Goal: Task Accomplishment & Management: Complete application form

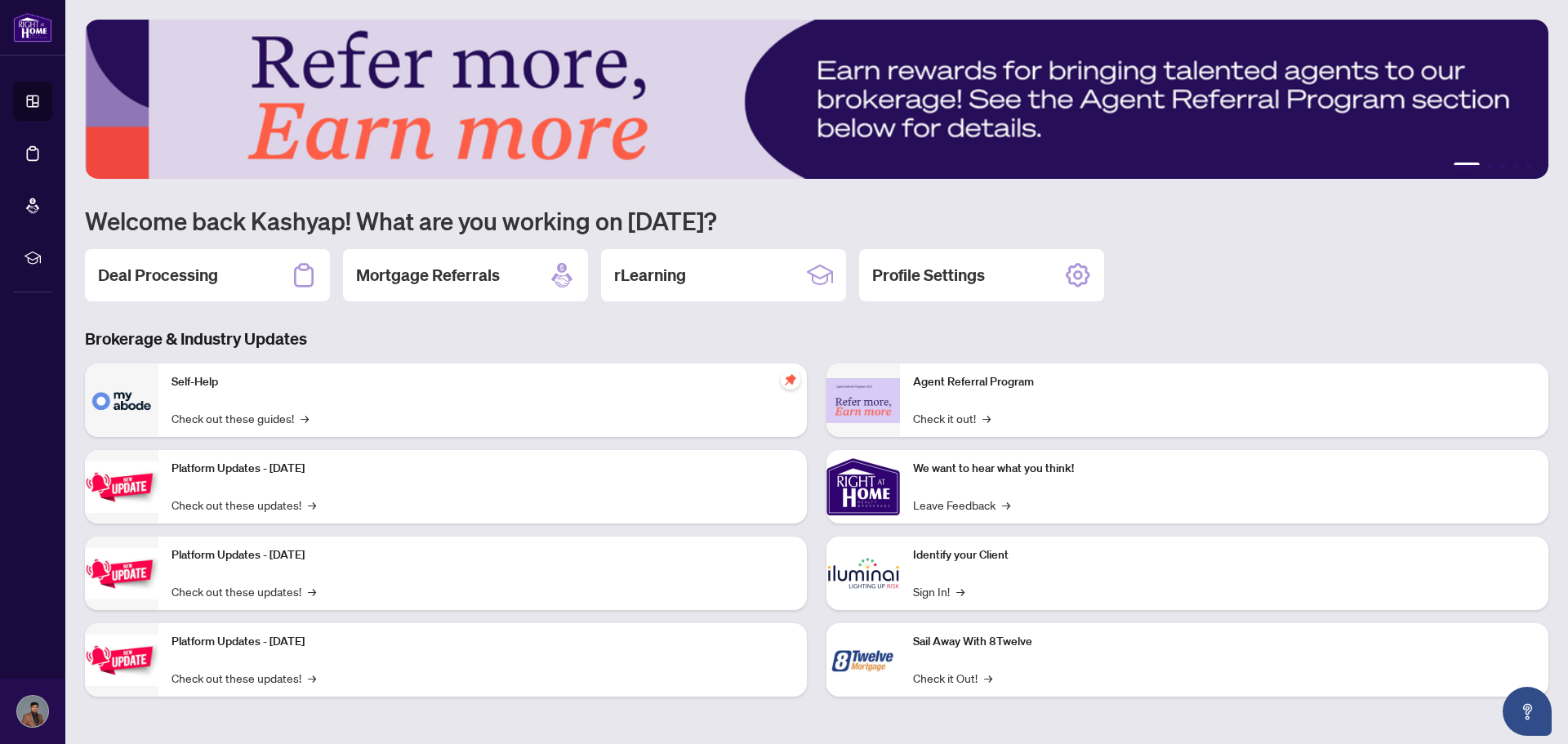
click at [136, 268] on h2 "Deal Processing" at bounding box center [158, 275] width 120 height 23
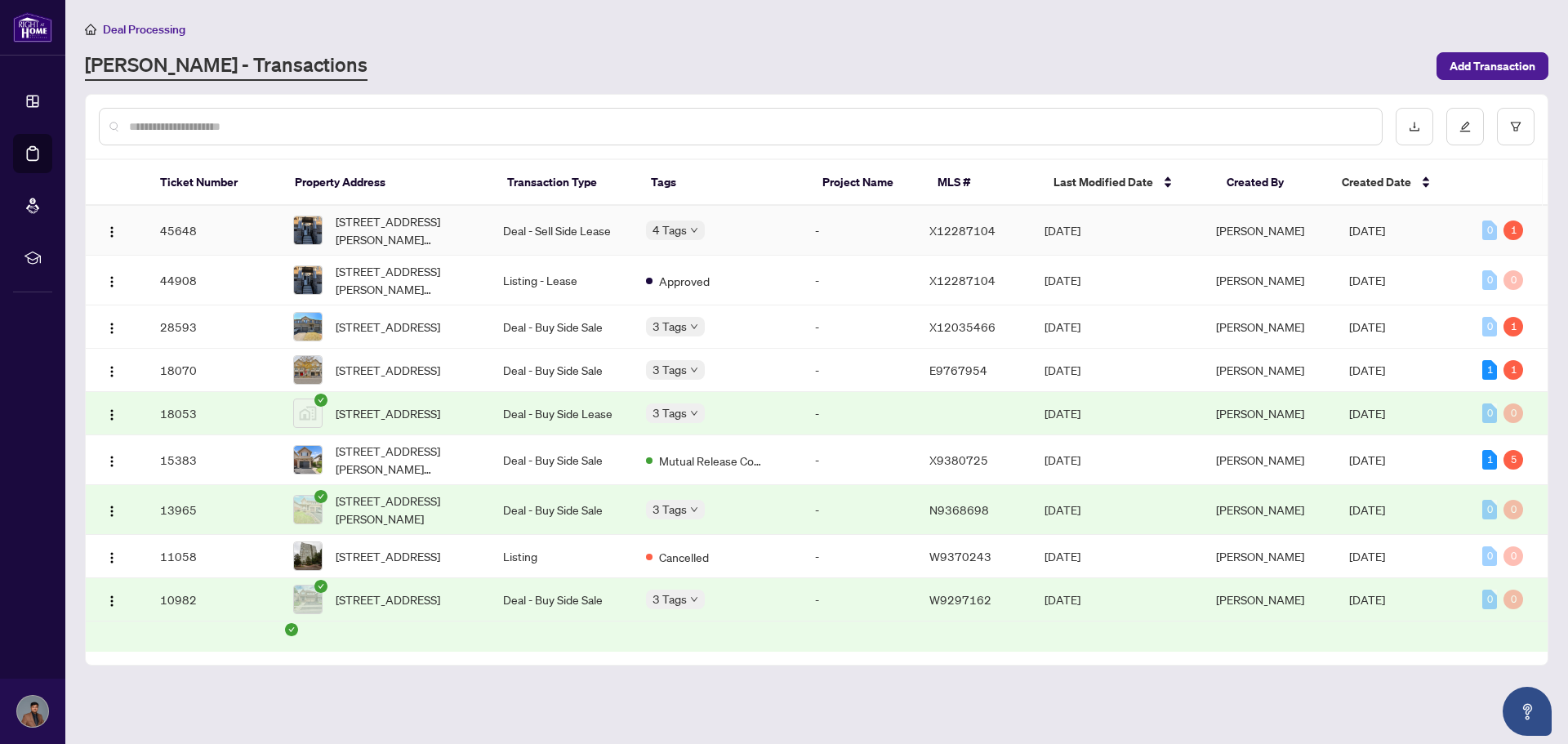
click at [610, 242] on td "Deal - Sell Side Lease" at bounding box center [562, 230] width 143 height 50
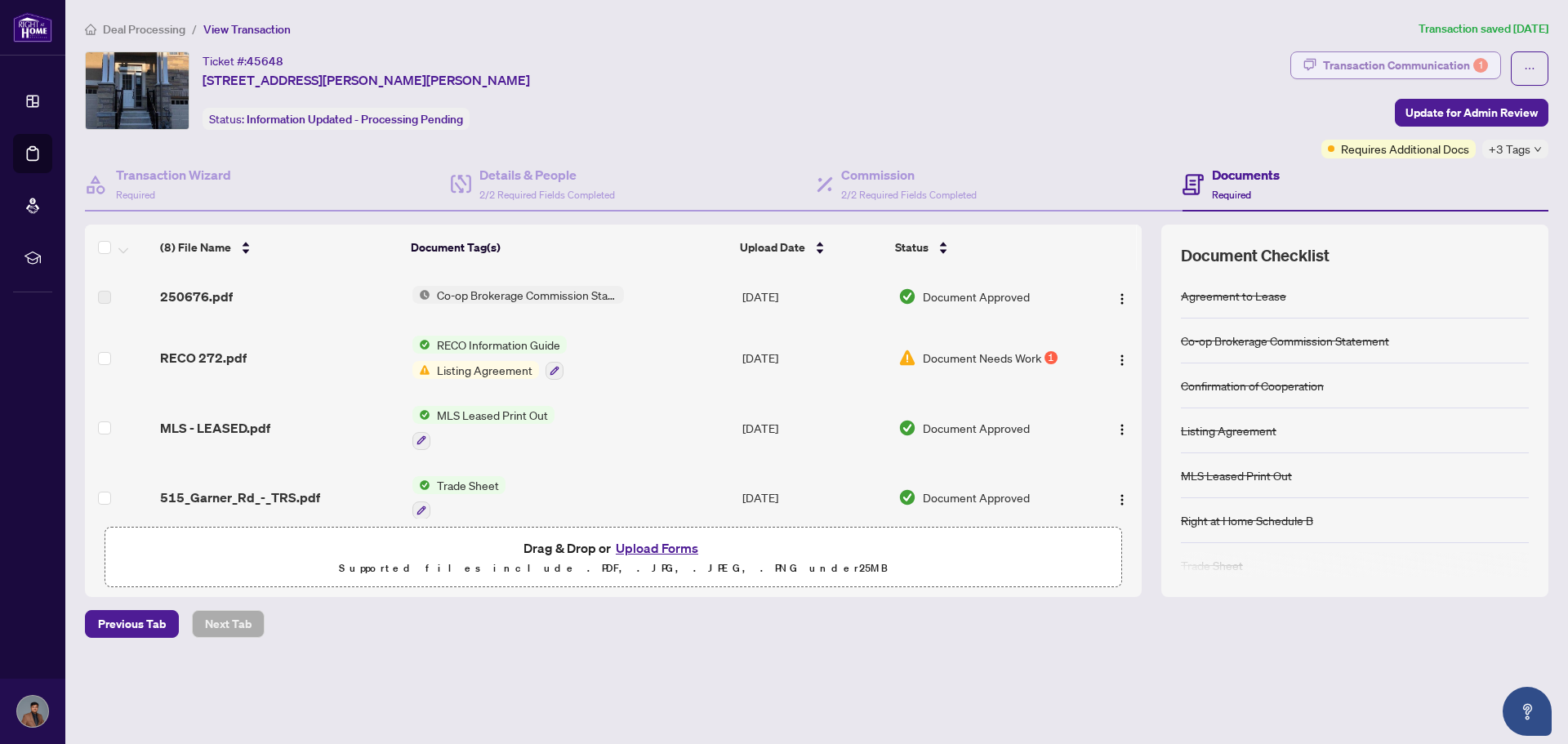
click at [1394, 67] on div "Transaction Communication 1" at bounding box center [1404, 66] width 165 height 26
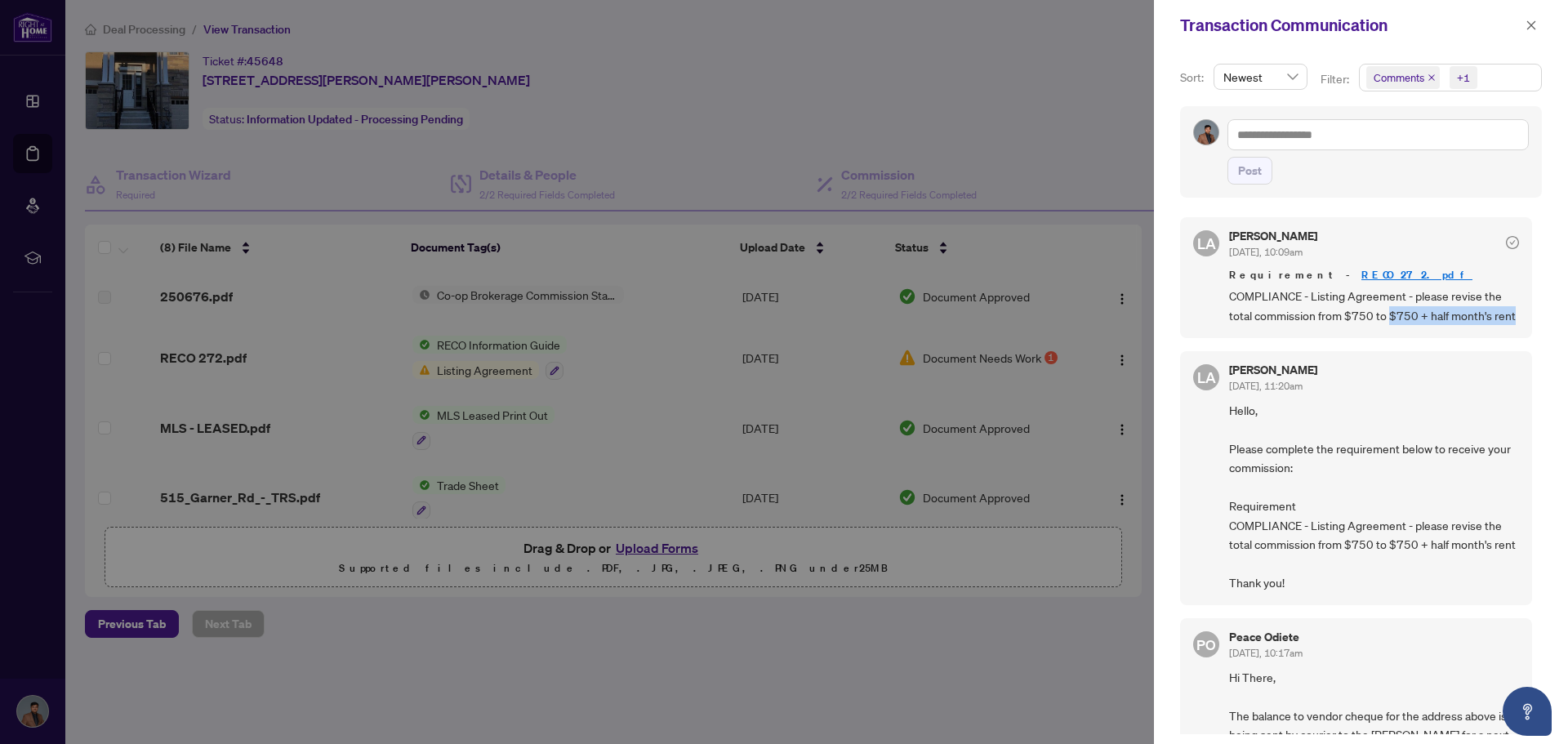
drag, startPoint x: 1388, startPoint y: 314, endPoint x: 1500, endPoint y: 338, distance: 114.5
click at [1500, 325] on span "COMPLIANCE - Listing Agreement - please revise the total commission from $750 t…" at bounding box center [1373, 306] width 290 height 39
copy span "$750 + half month's rent"
click at [954, 188] on div at bounding box center [784, 372] width 1568 height 744
click at [699, 108] on div at bounding box center [784, 372] width 1568 height 744
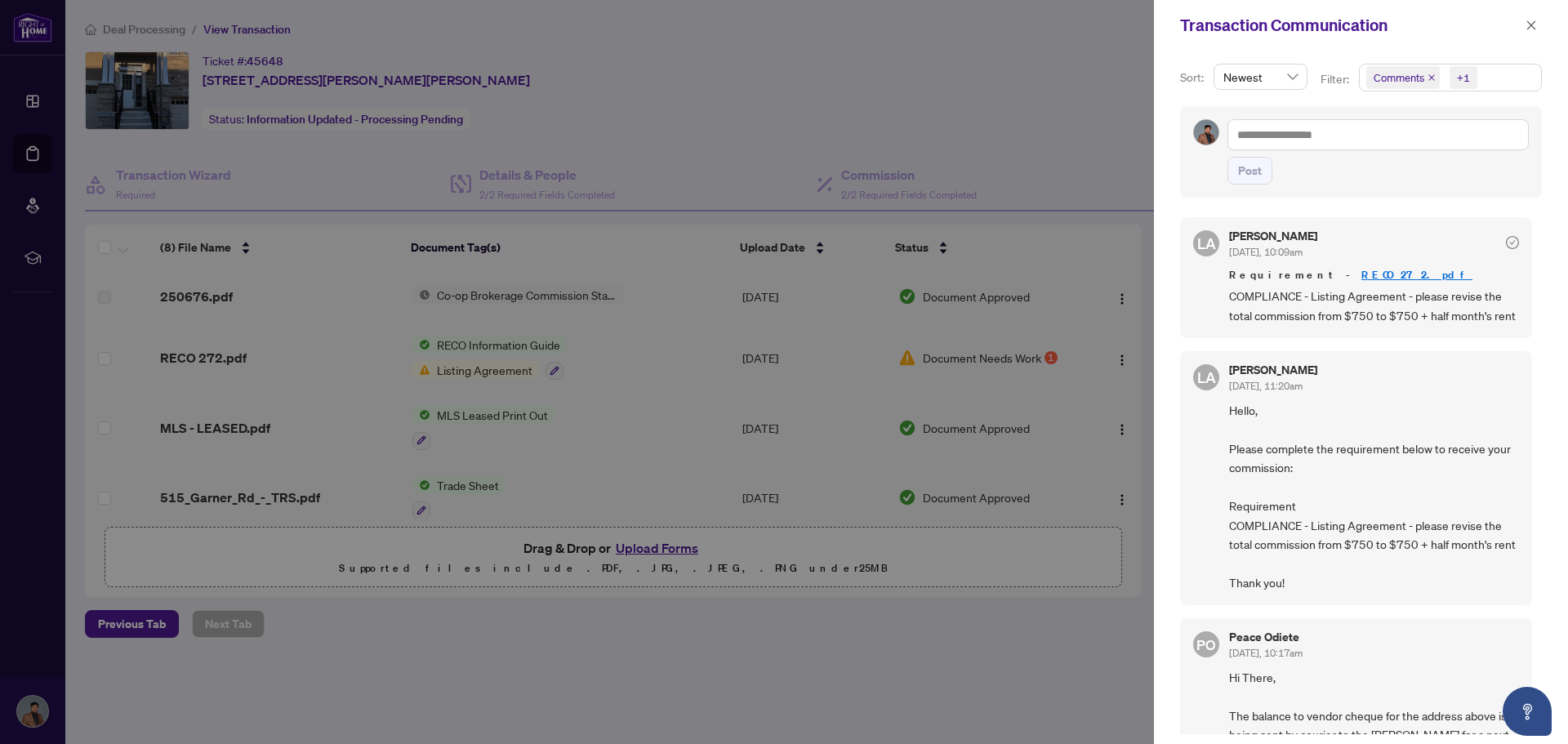
click at [699, 108] on div at bounding box center [784, 372] width 1568 height 744
click at [1532, 34] on span "button" at bounding box center [1531, 25] width 11 height 26
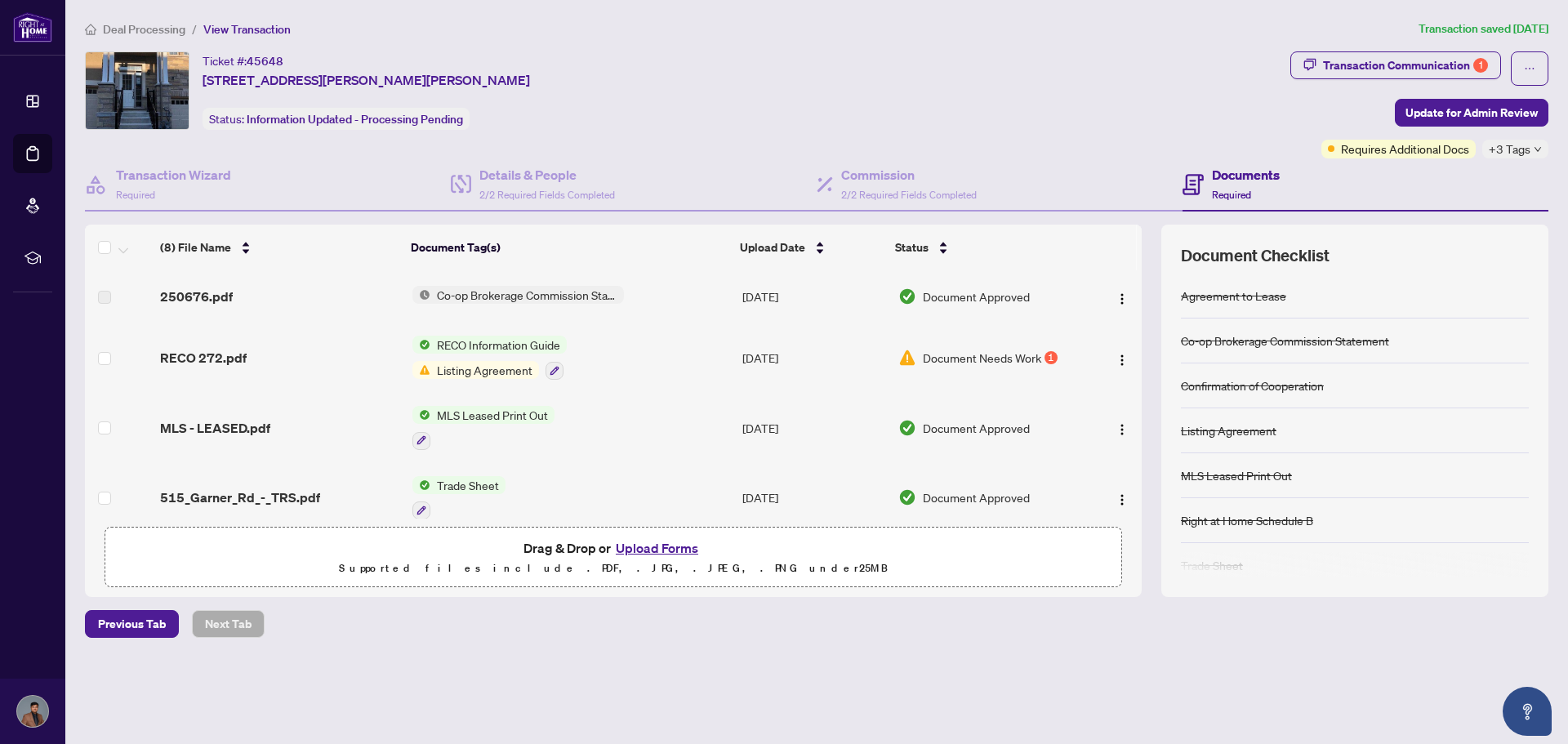
click at [675, 546] on button "Upload Forms" at bounding box center [657, 547] width 92 height 22
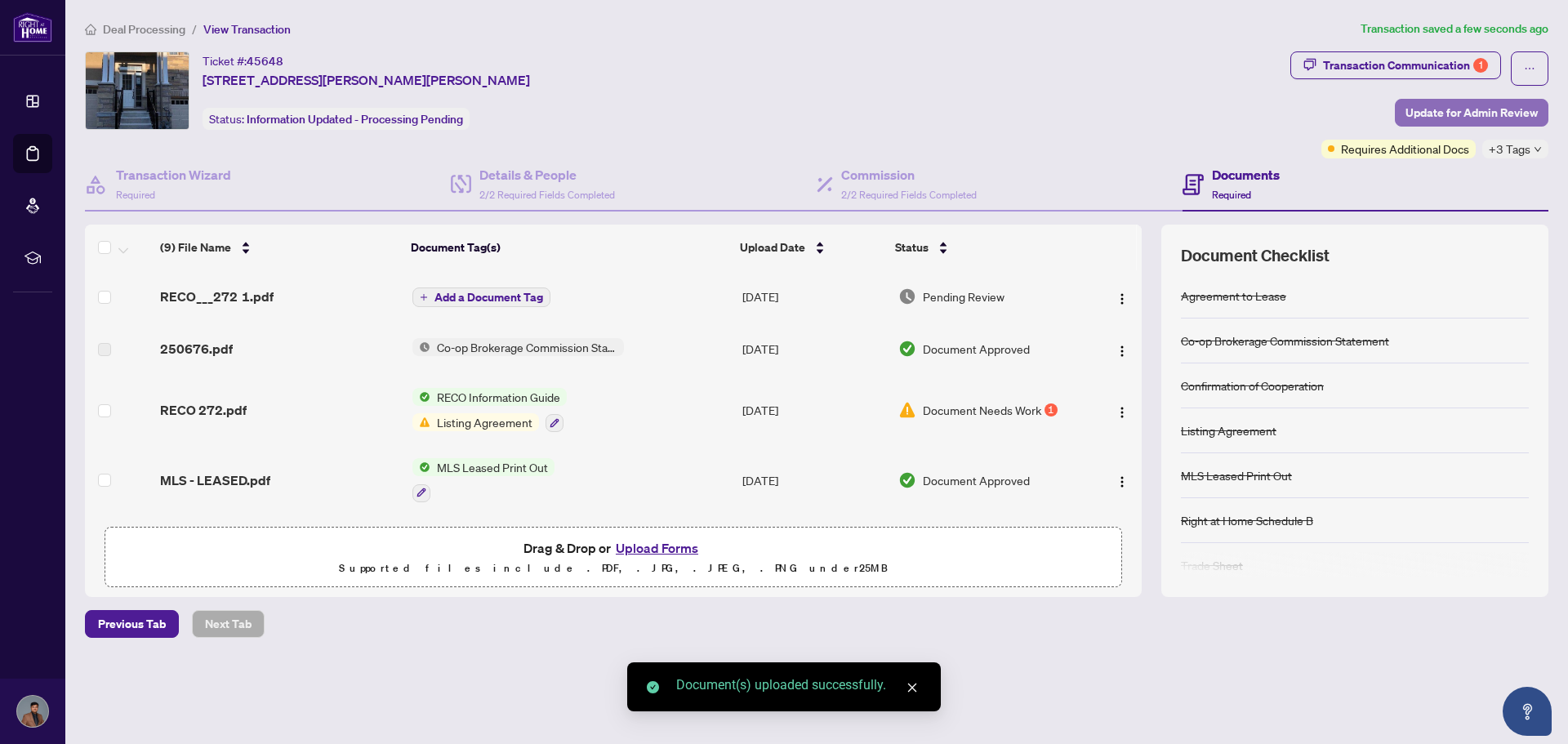
click at [1440, 118] on span "Update for Admin Review" at bounding box center [1471, 113] width 133 height 26
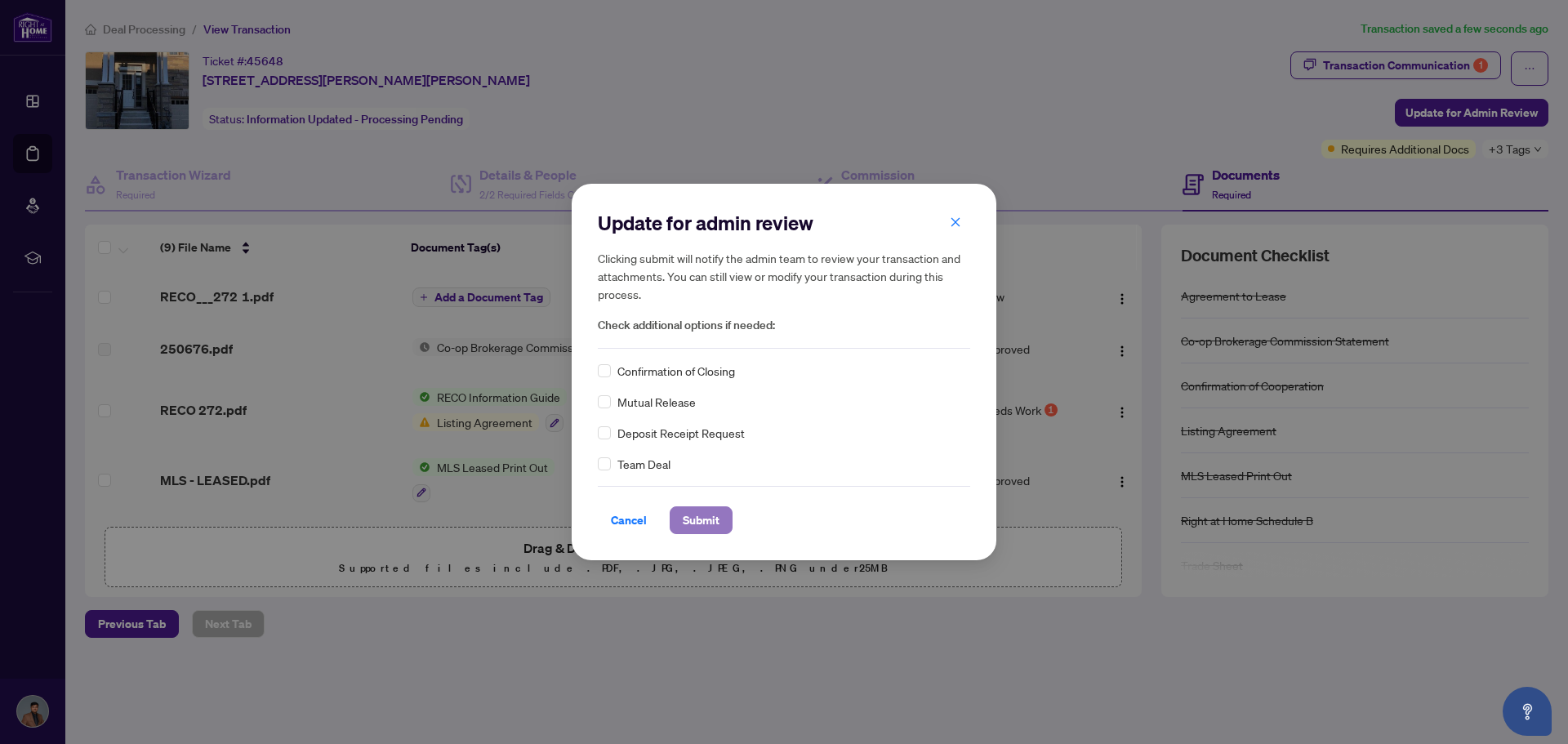
click at [704, 521] on span "Submit" at bounding box center [701, 520] width 37 height 26
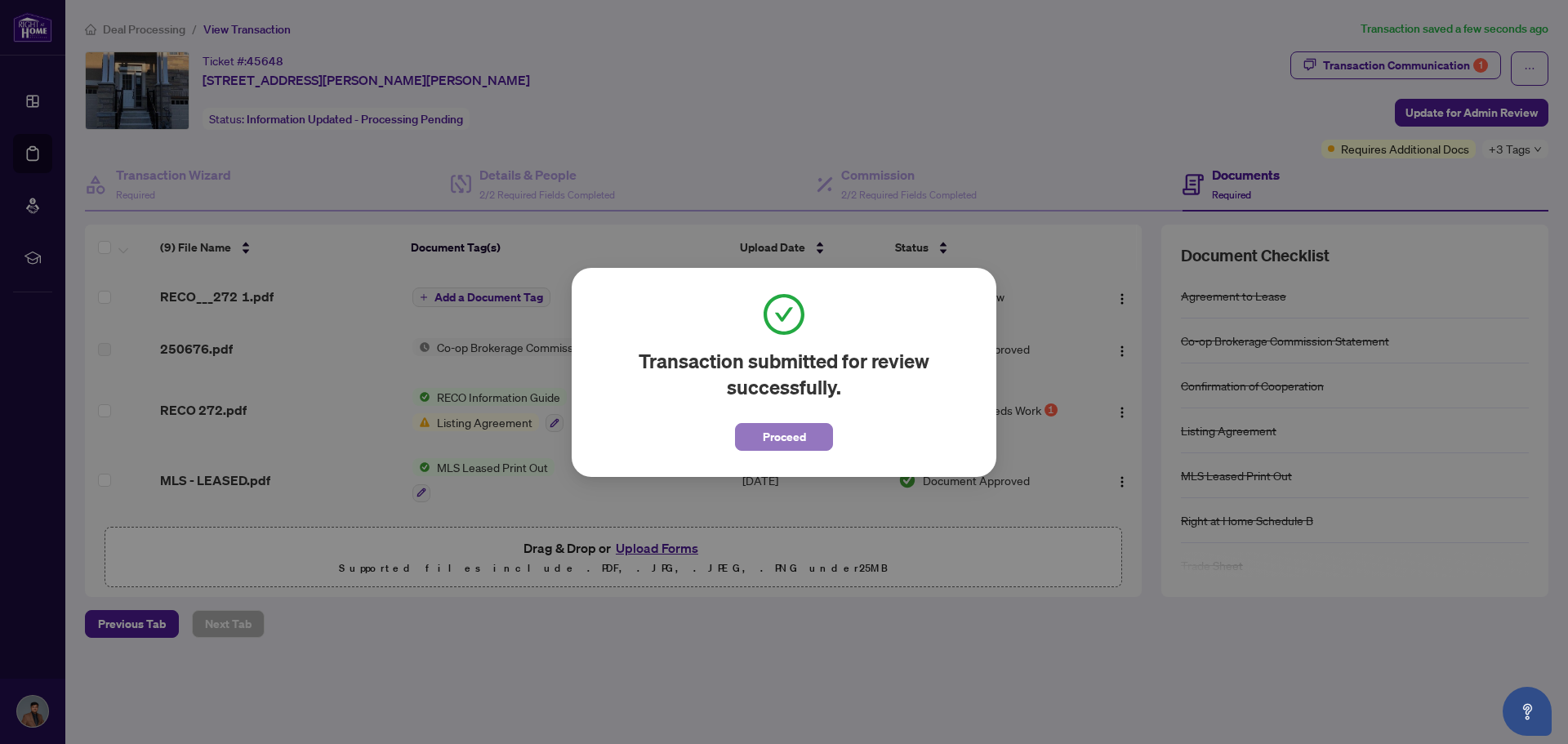
click at [769, 443] on span "Proceed" at bounding box center [784, 437] width 43 height 26
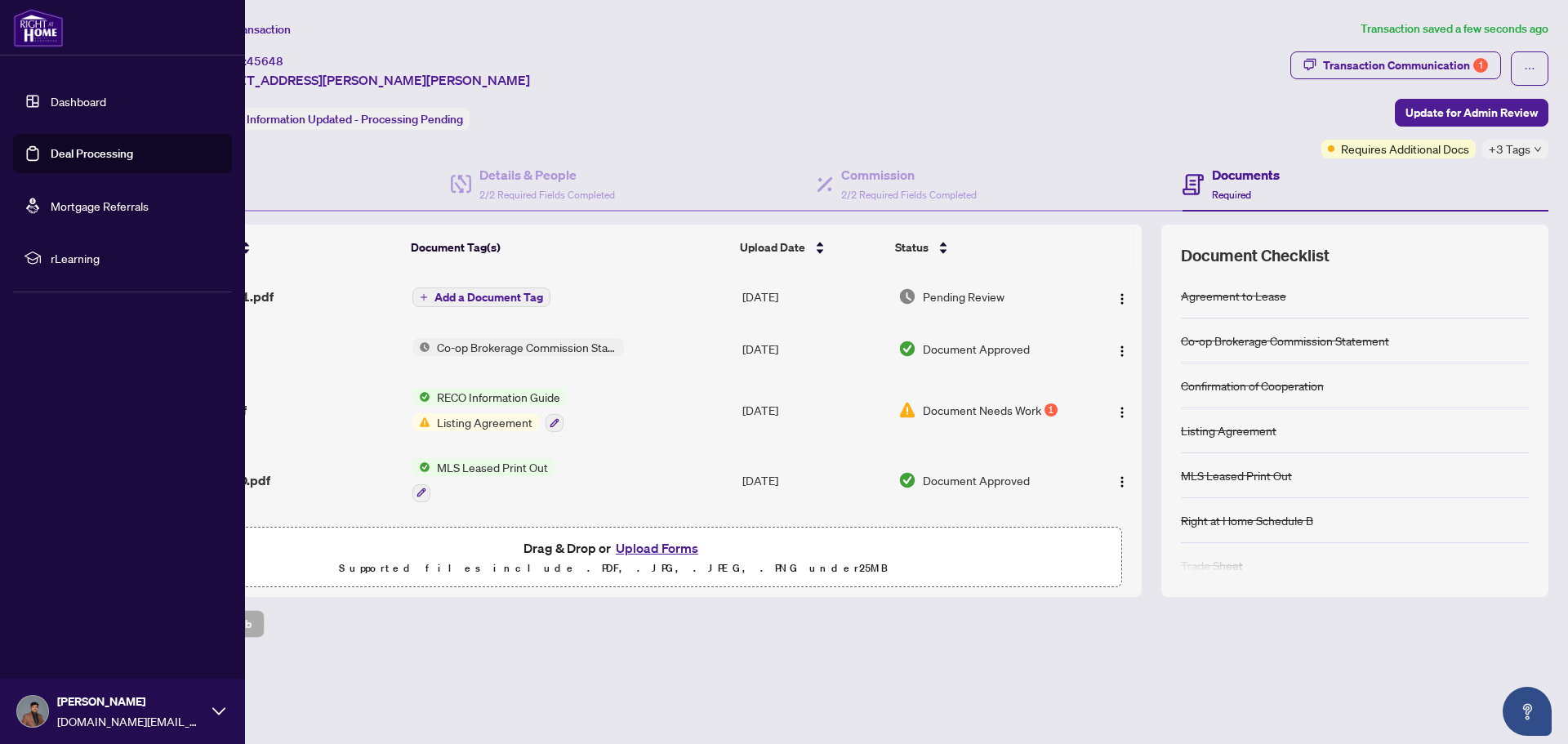
click at [51, 101] on link "Dashboard" at bounding box center [78, 102] width 55 height 15
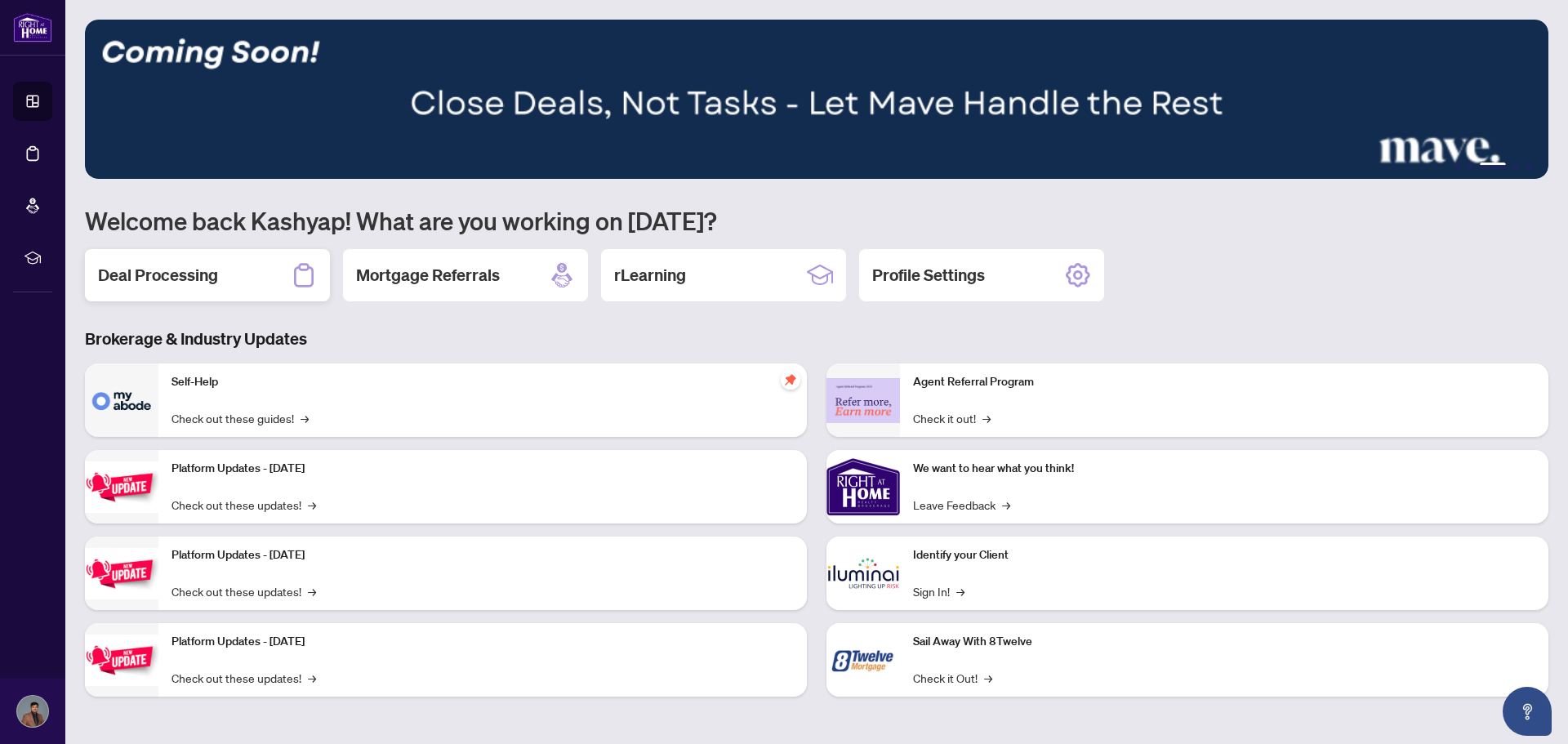
click at [244, 280] on div "Deal Processing" at bounding box center [207, 276] width 245 height 53
